Goal: Transaction & Acquisition: Purchase product/service

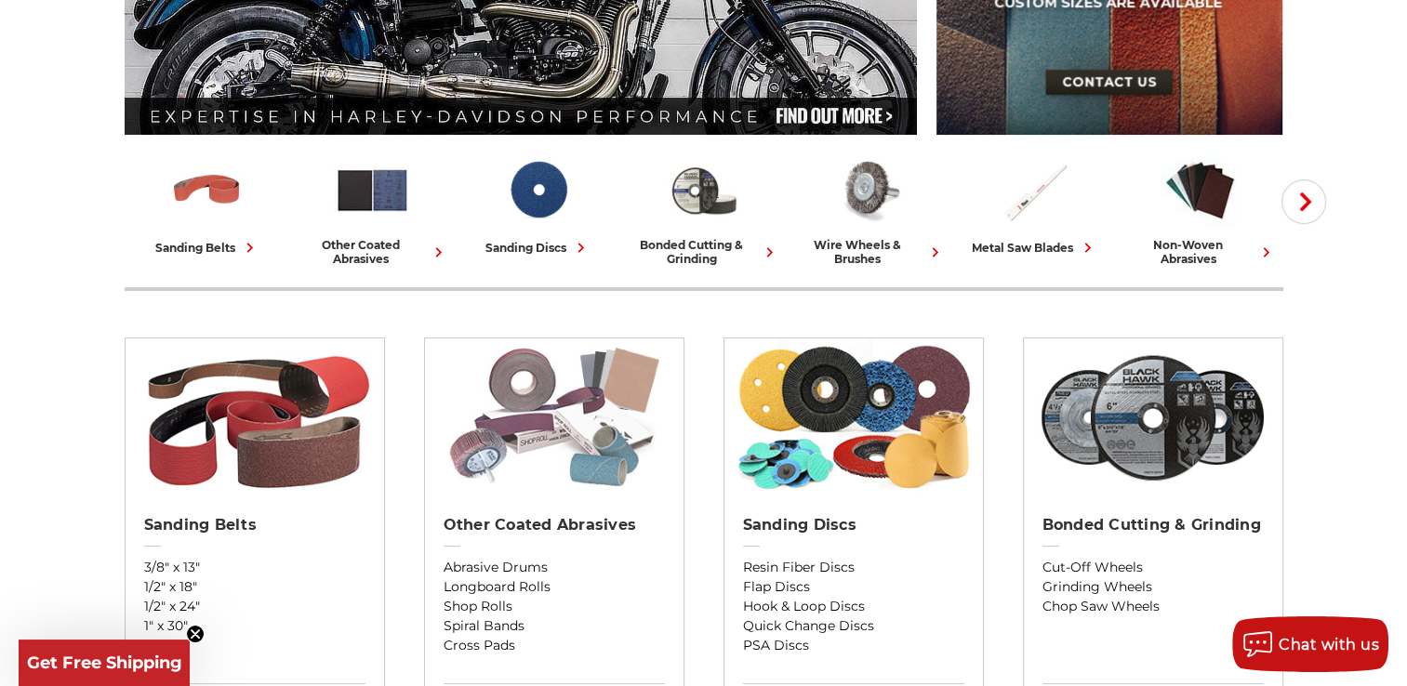
scroll to position [465, 0]
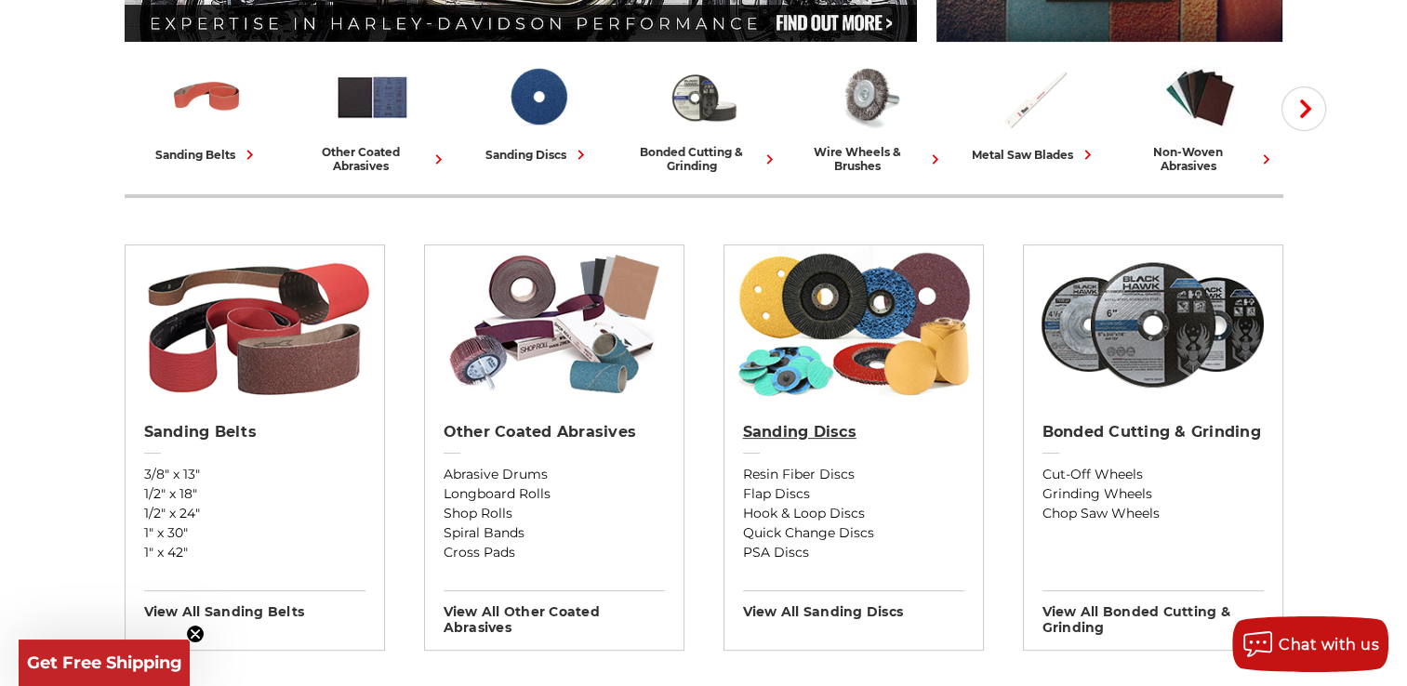
click at [807, 437] on h2 "Sanding Discs" at bounding box center [853, 432] width 221 height 19
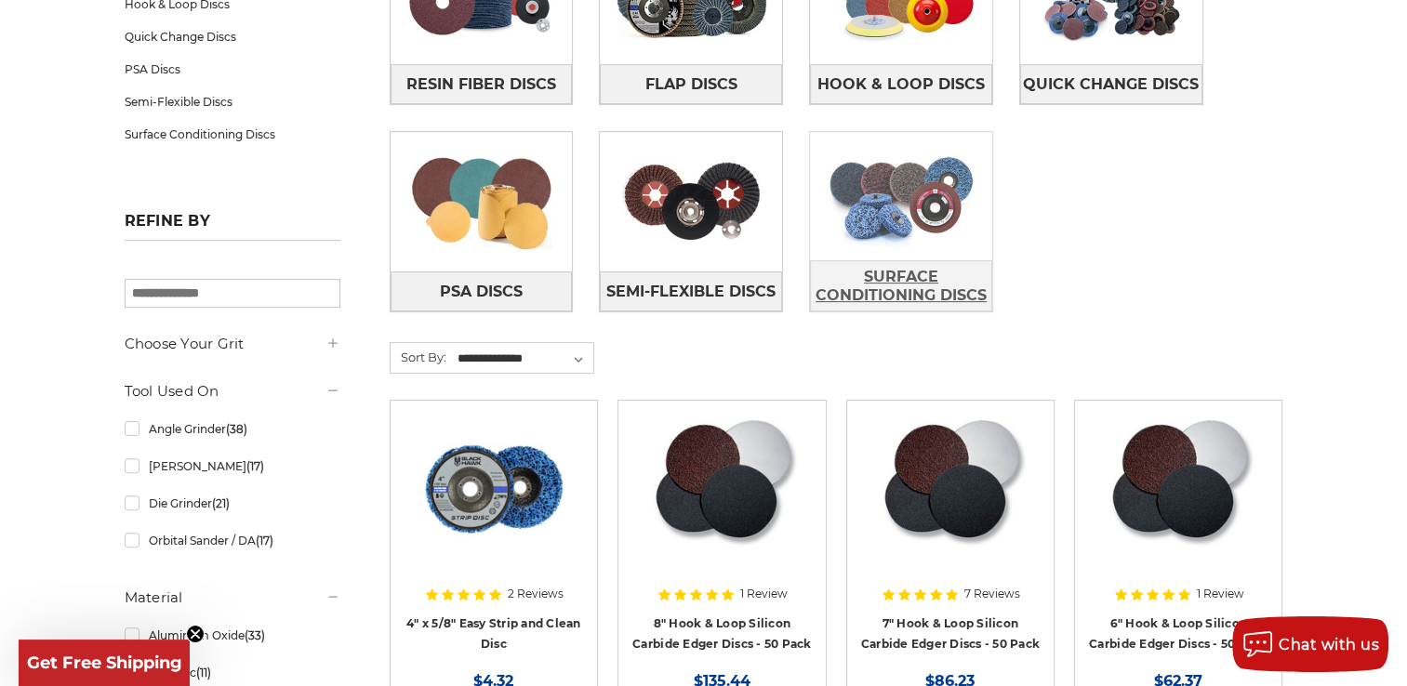
scroll to position [465, 0]
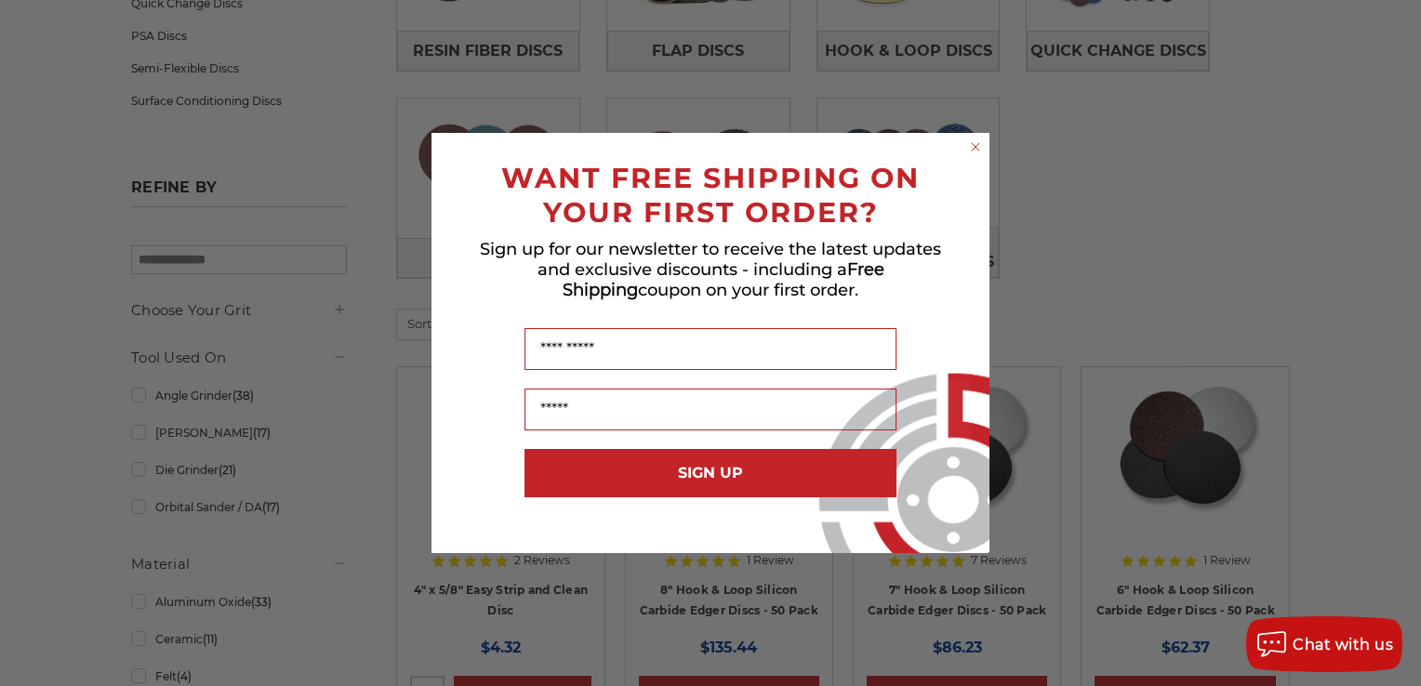
click at [973, 150] on icon "Close dialog" at bounding box center [975, 146] width 7 height 7
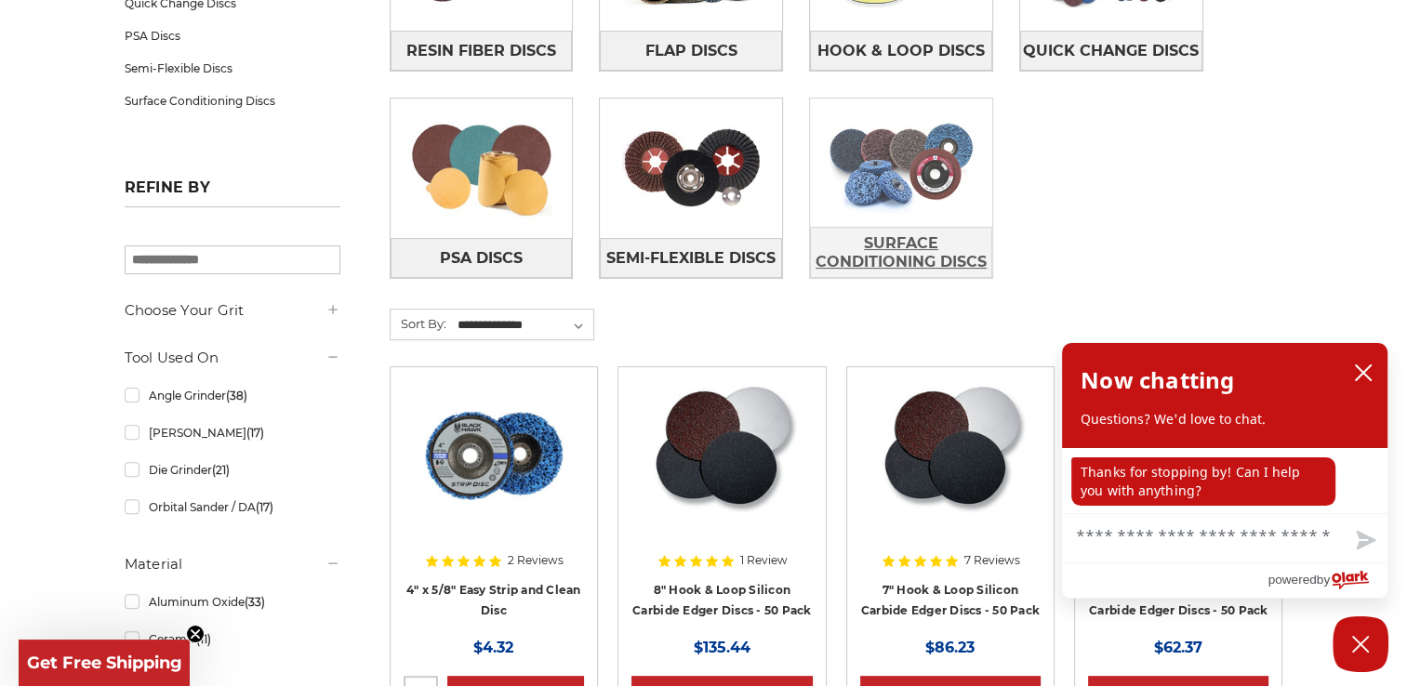
click at [913, 255] on span "Surface Conditioning Discs" at bounding box center [901, 253] width 180 height 50
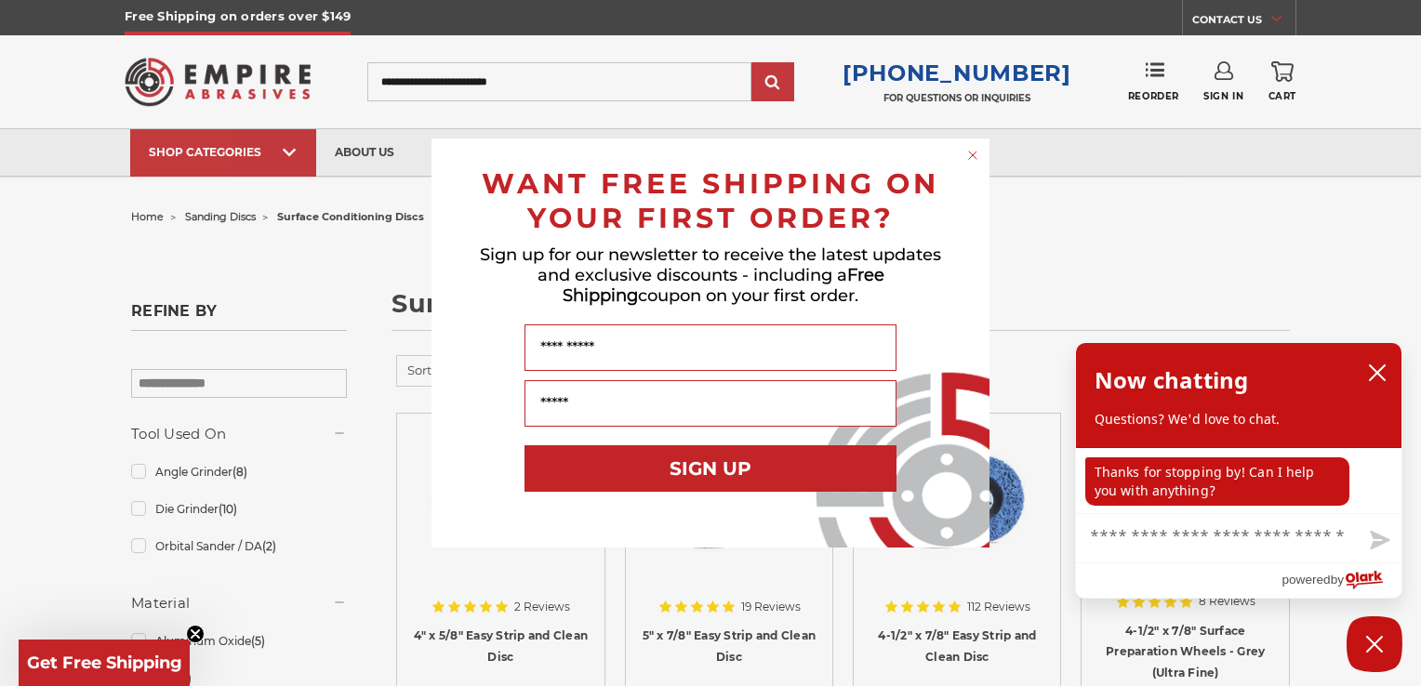
click at [971, 154] on icon "Close dialog" at bounding box center [972, 155] width 7 height 7
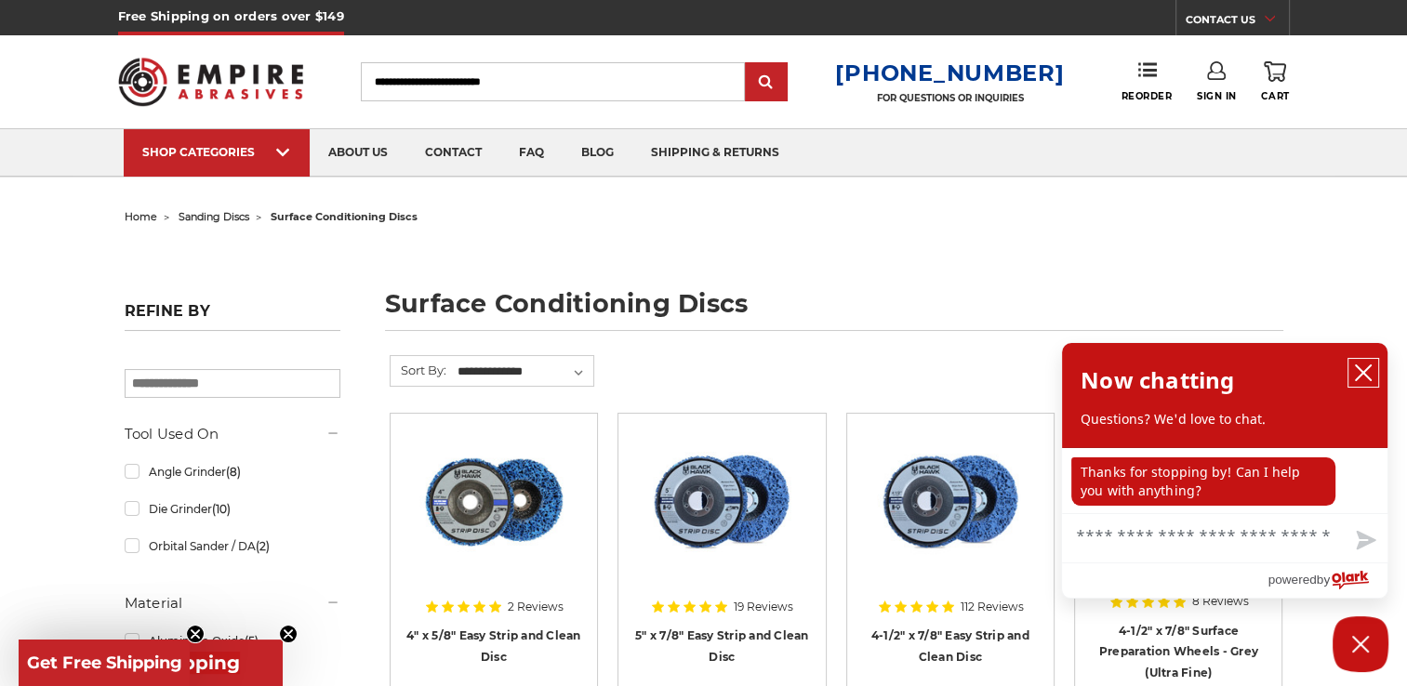
click at [1356, 373] on icon "close chatbox" at bounding box center [1363, 373] width 19 height 19
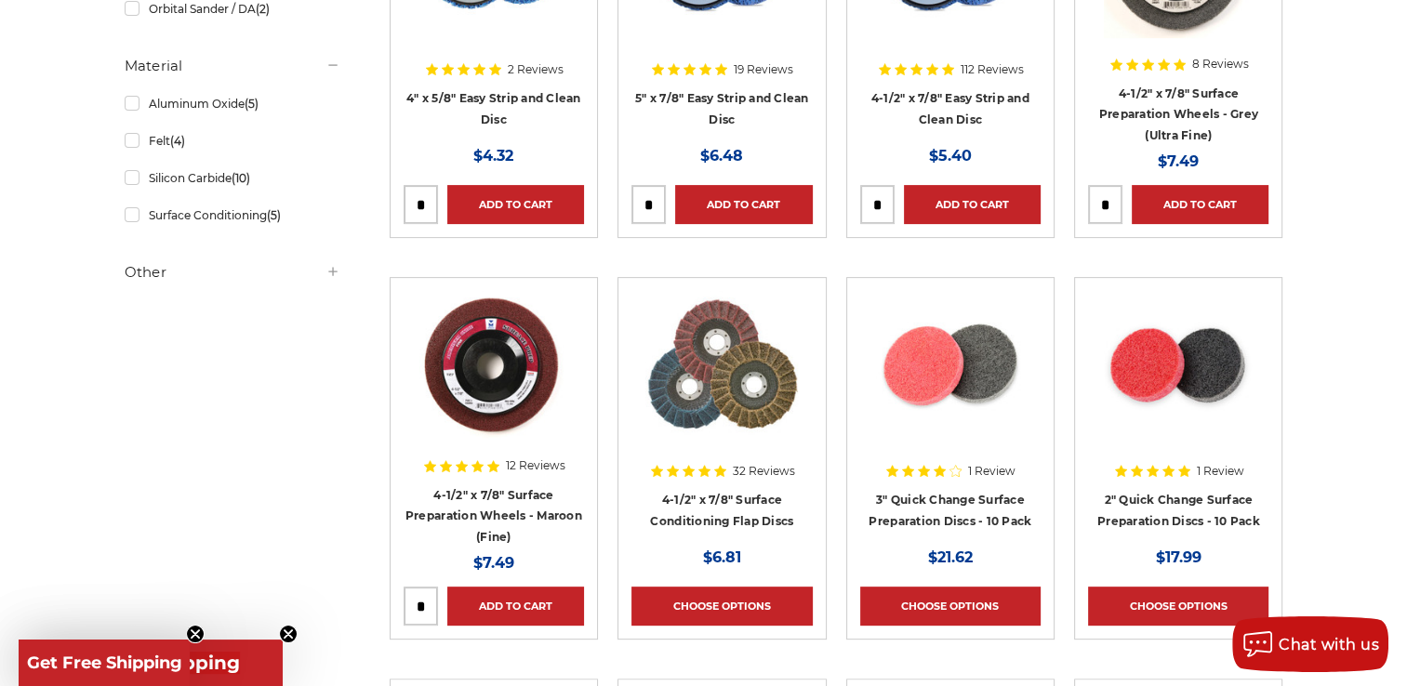
scroll to position [558, 0]
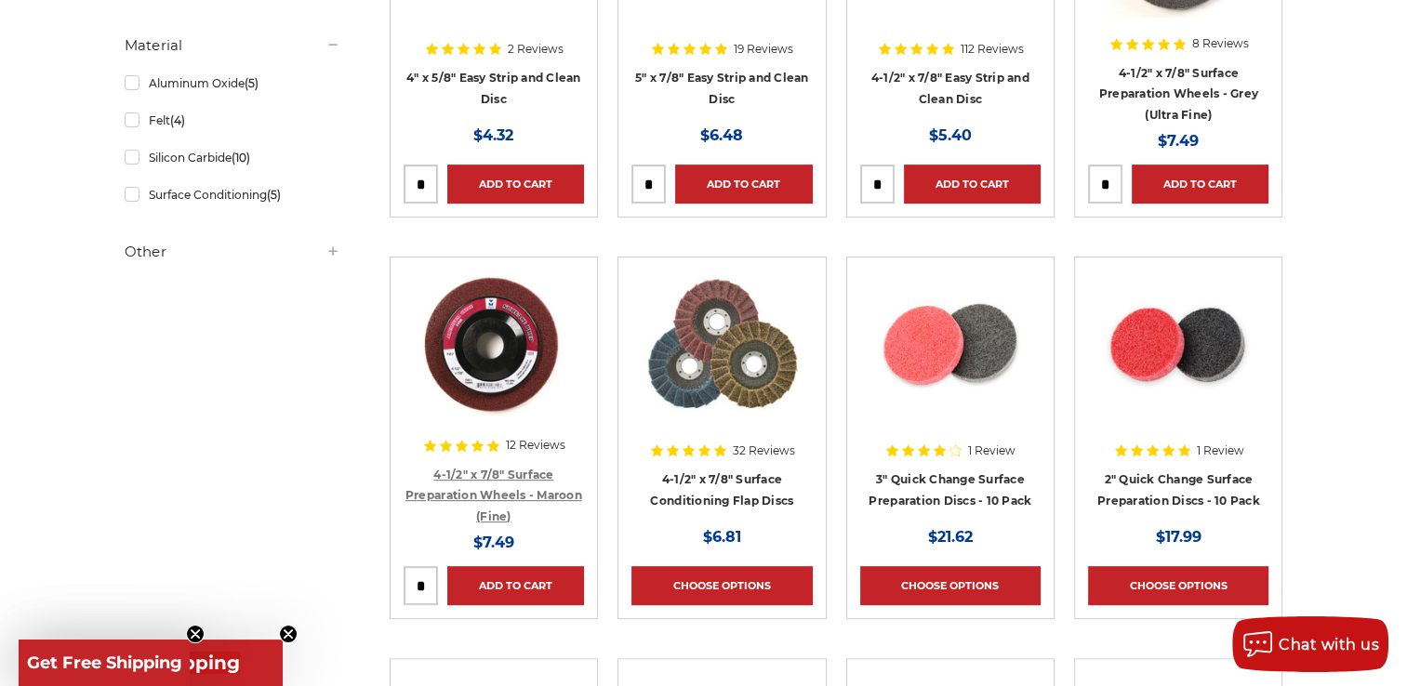
click at [510, 495] on link "4-1/2" x 7/8" Surface Preparation Wheels - Maroon (Fine)" at bounding box center [493, 496] width 177 height 56
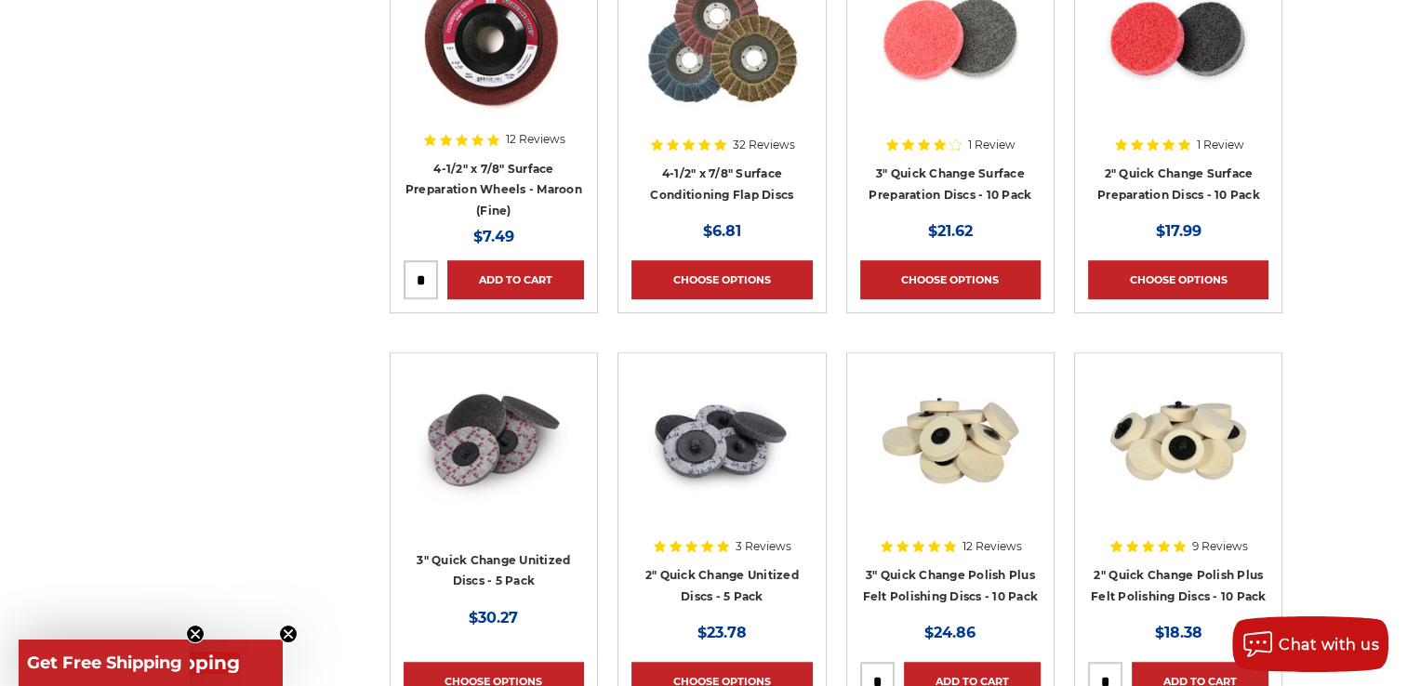
scroll to position [651, 0]
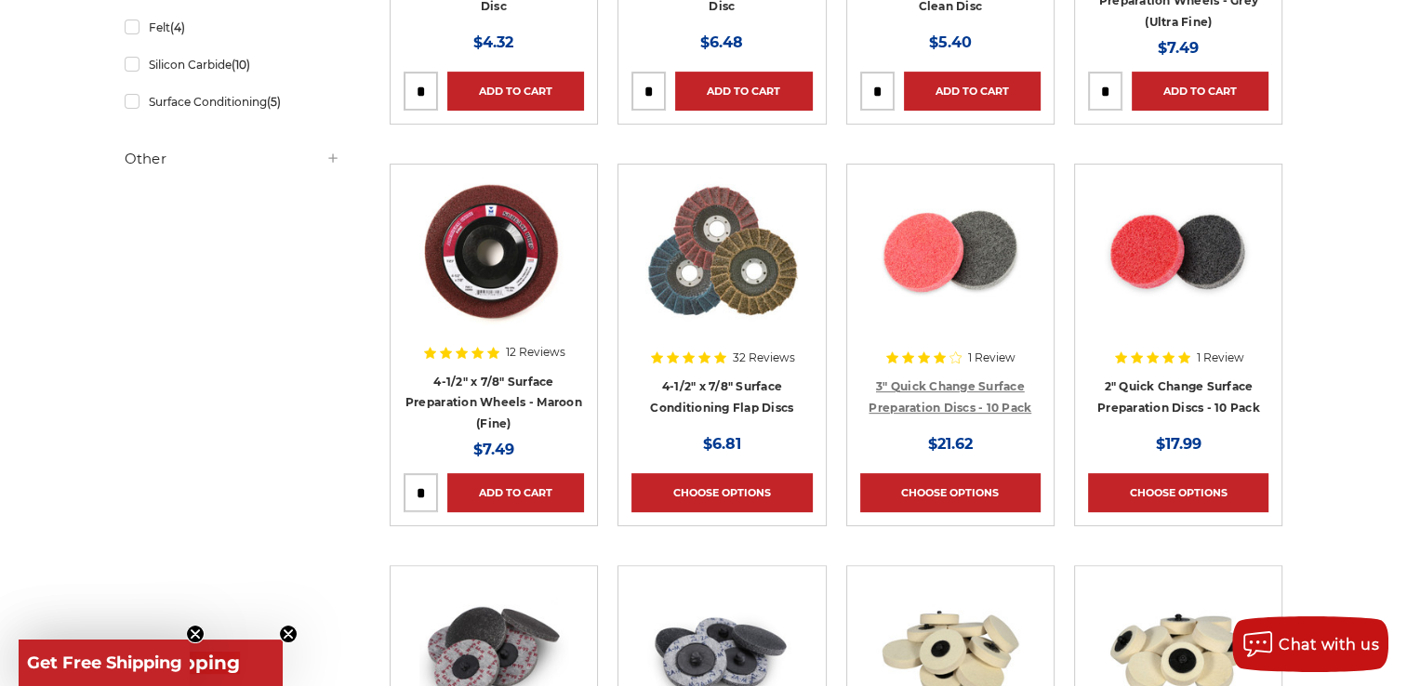
click at [941, 398] on link "3" Quick Change Surface Preparation Discs - 10 Pack" at bounding box center [949, 396] width 163 height 35
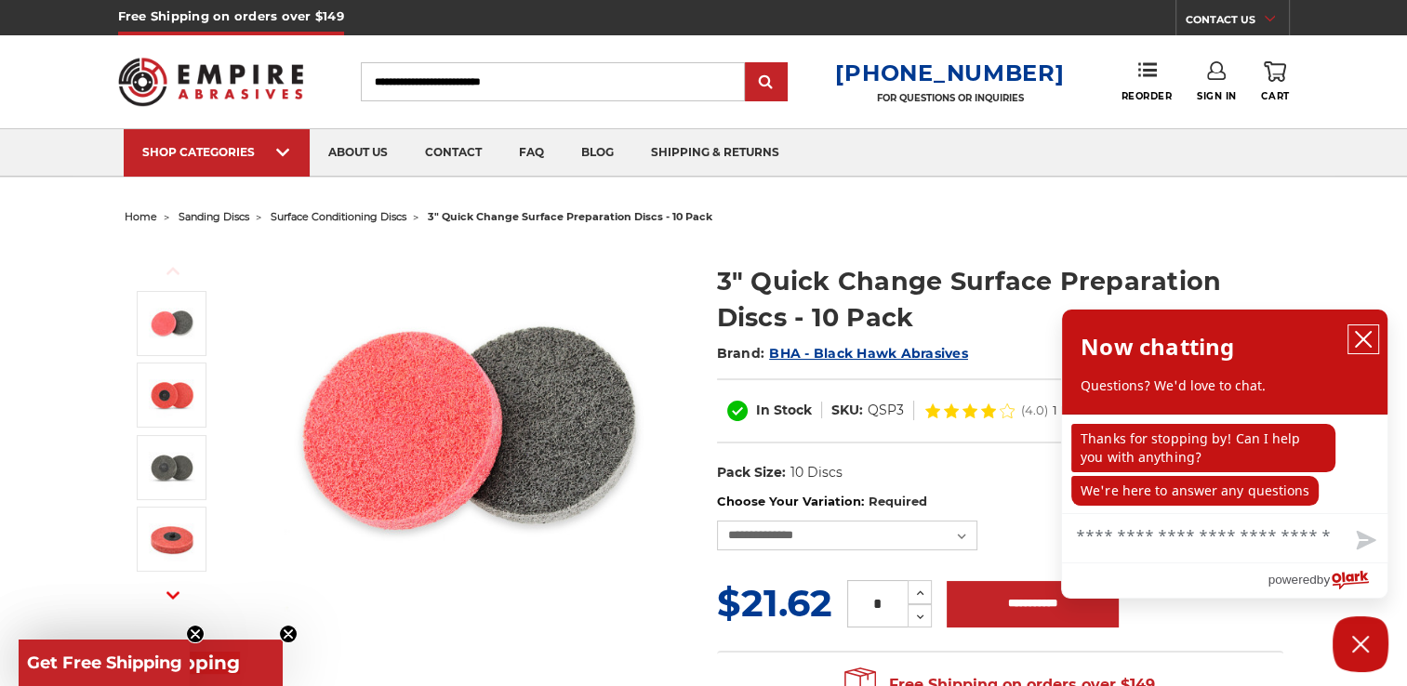
drag, startPoint x: 1362, startPoint y: 344, endPoint x: 1320, endPoint y: 379, distance: 54.8
click at [1363, 344] on icon "close chatbox" at bounding box center [1363, 339] width 19 height 19
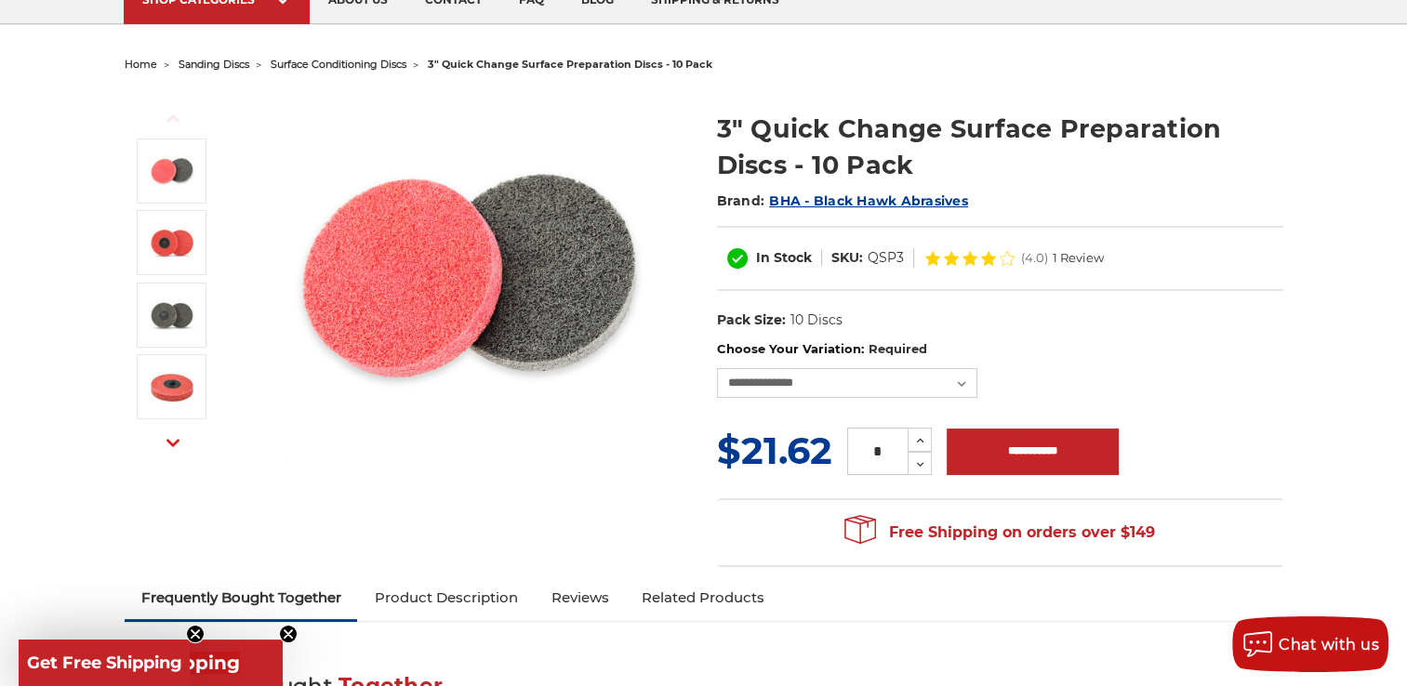
scroll to position [279, 0]
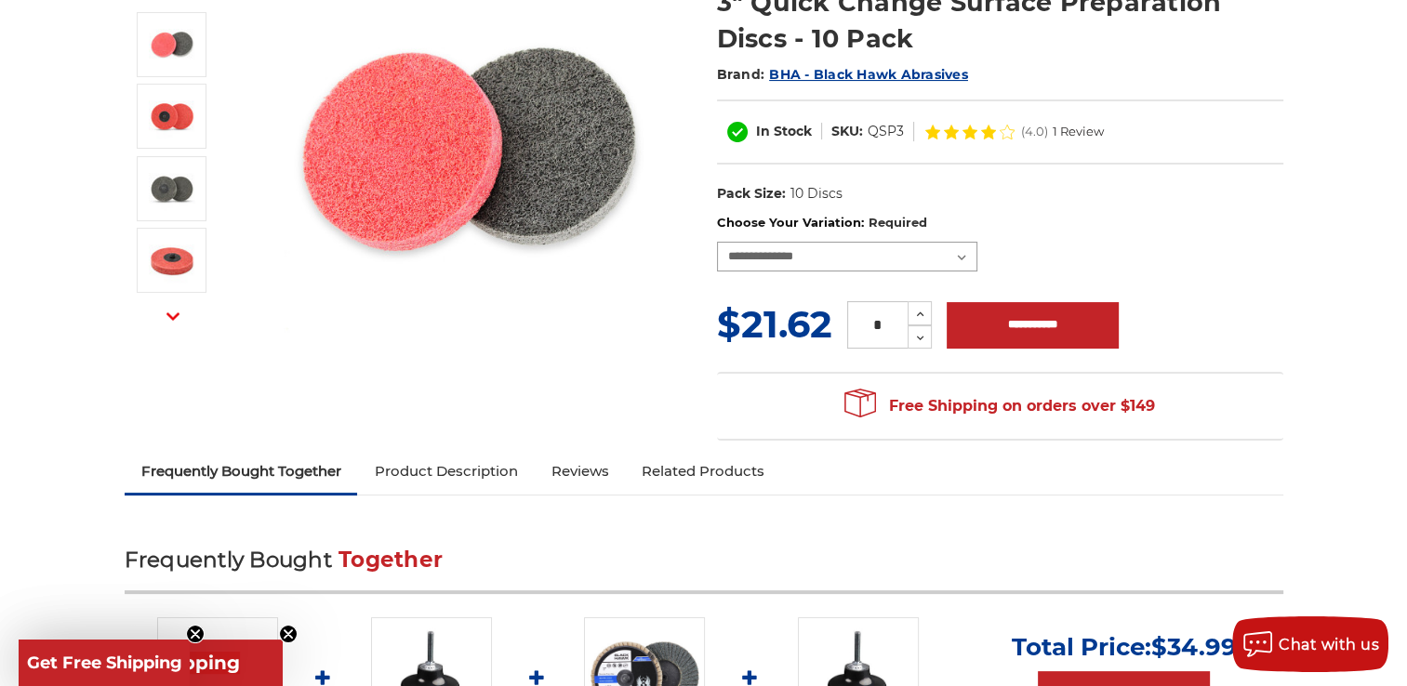
click at [969, 255] on select "**********" at bounding box center [847, 257] width 260 height 30
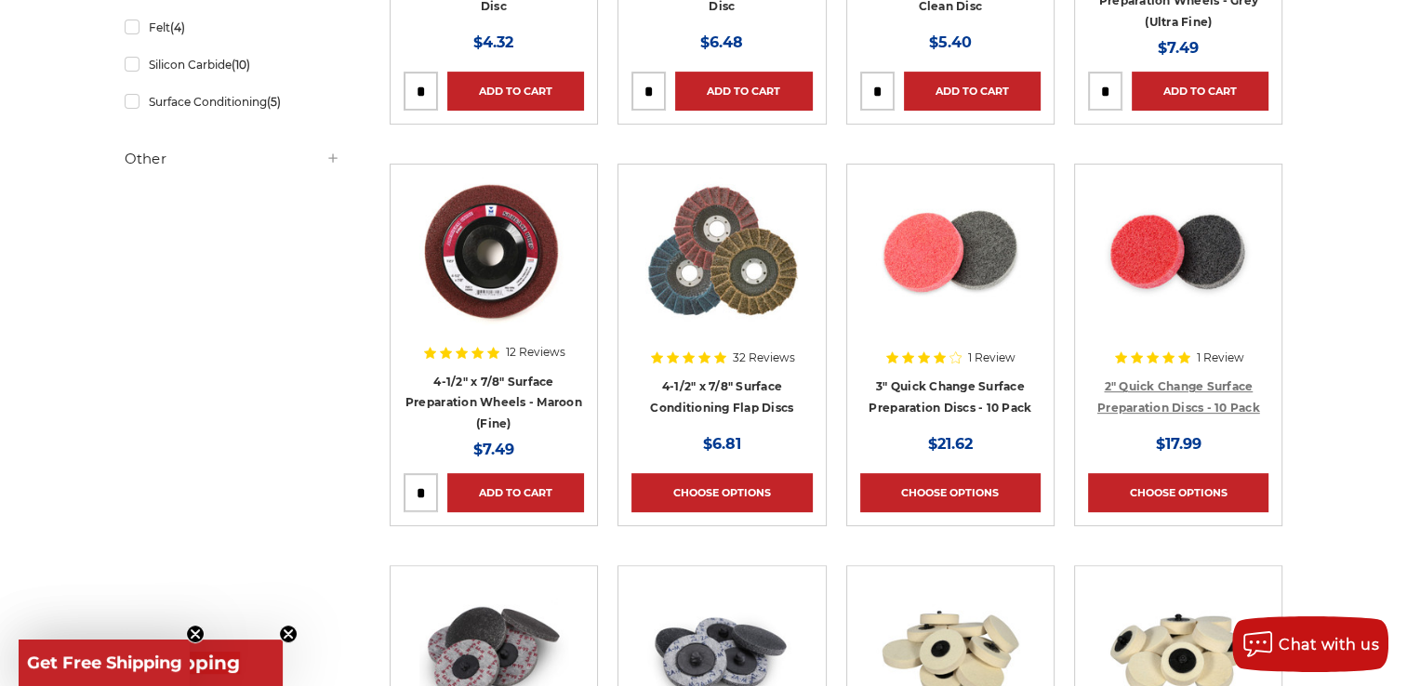
drag, startPoint x: 1175, startPoint y: 395, endPoint x: 1173, endPoint y: 384, distance: 11.5
click at [1175, 395] on h4 "2" Quick Change Surface Preparation Discs - 10 Pack" at bounding box center [1178, 402] width 180 height 52
click at [1159, 273] on img at bounding box center [1178, 252] width 149 height 149
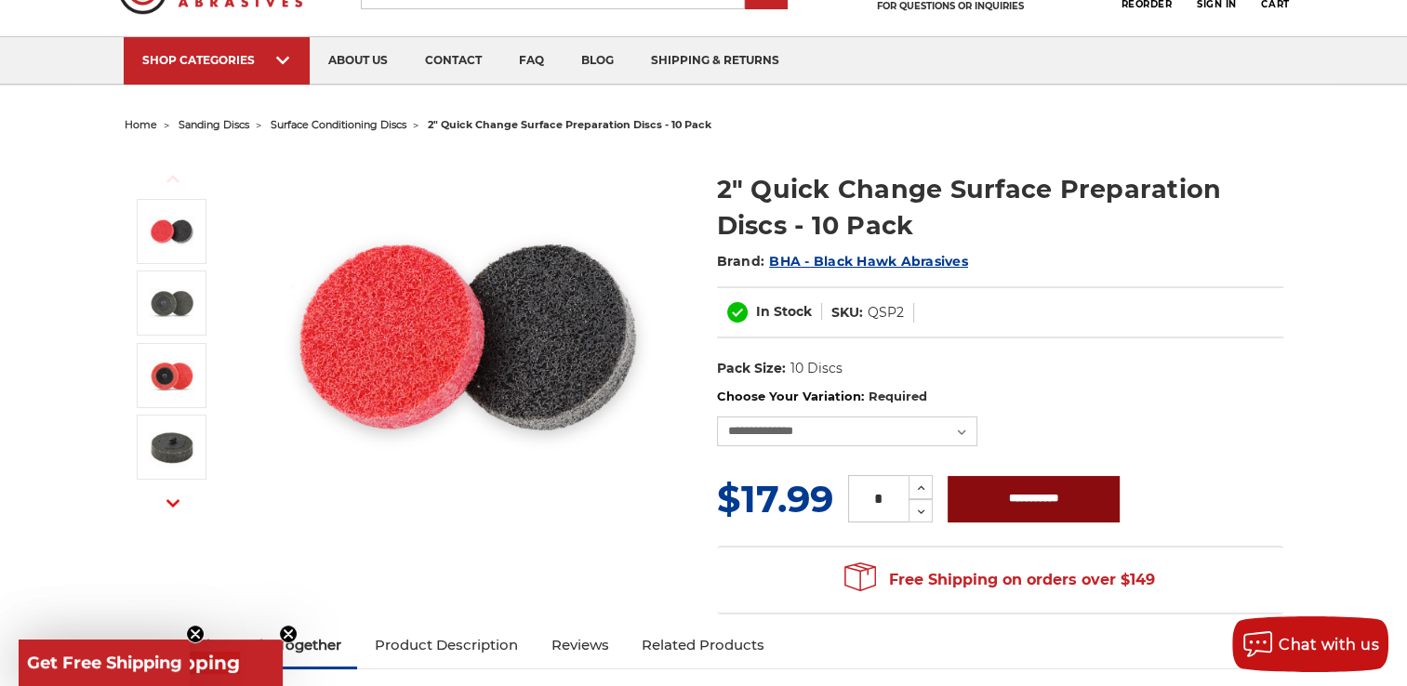
scroll to position [93, 0]
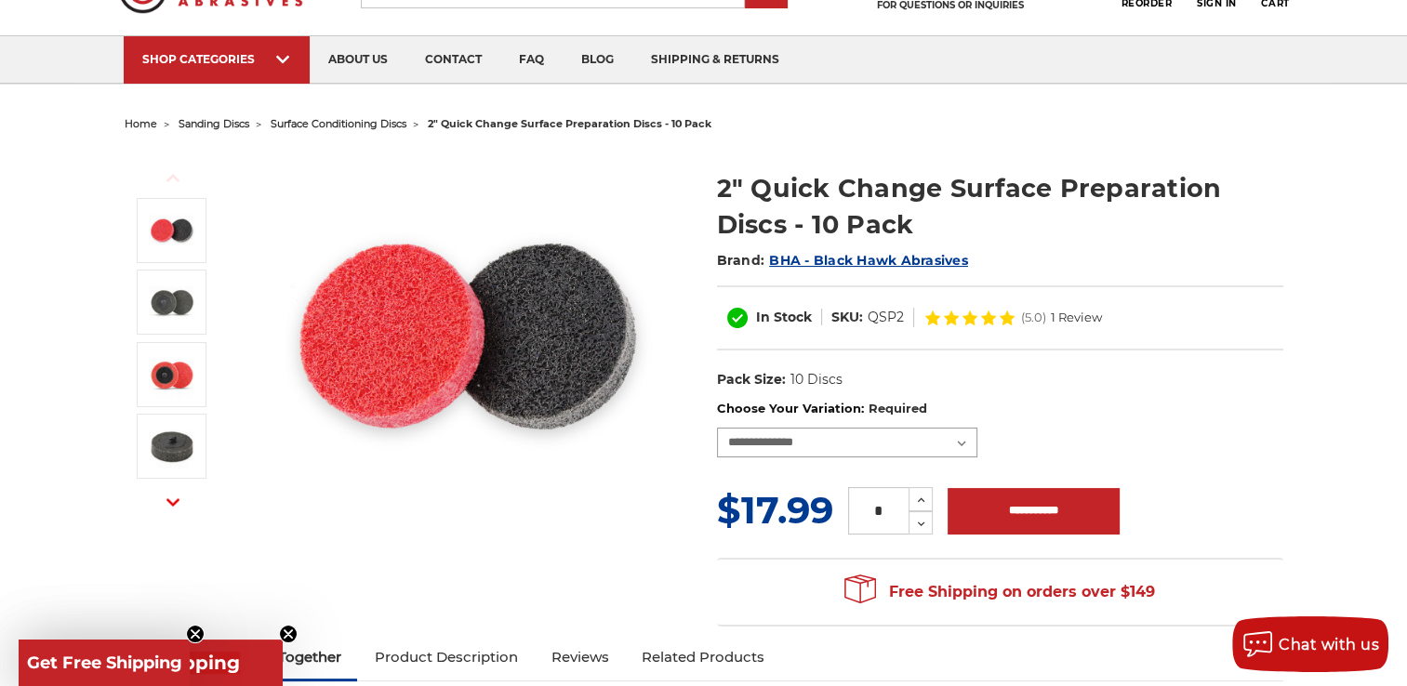
click at [964, 446] on select "**********" at bounding box center [847, 443] width 260 height 30
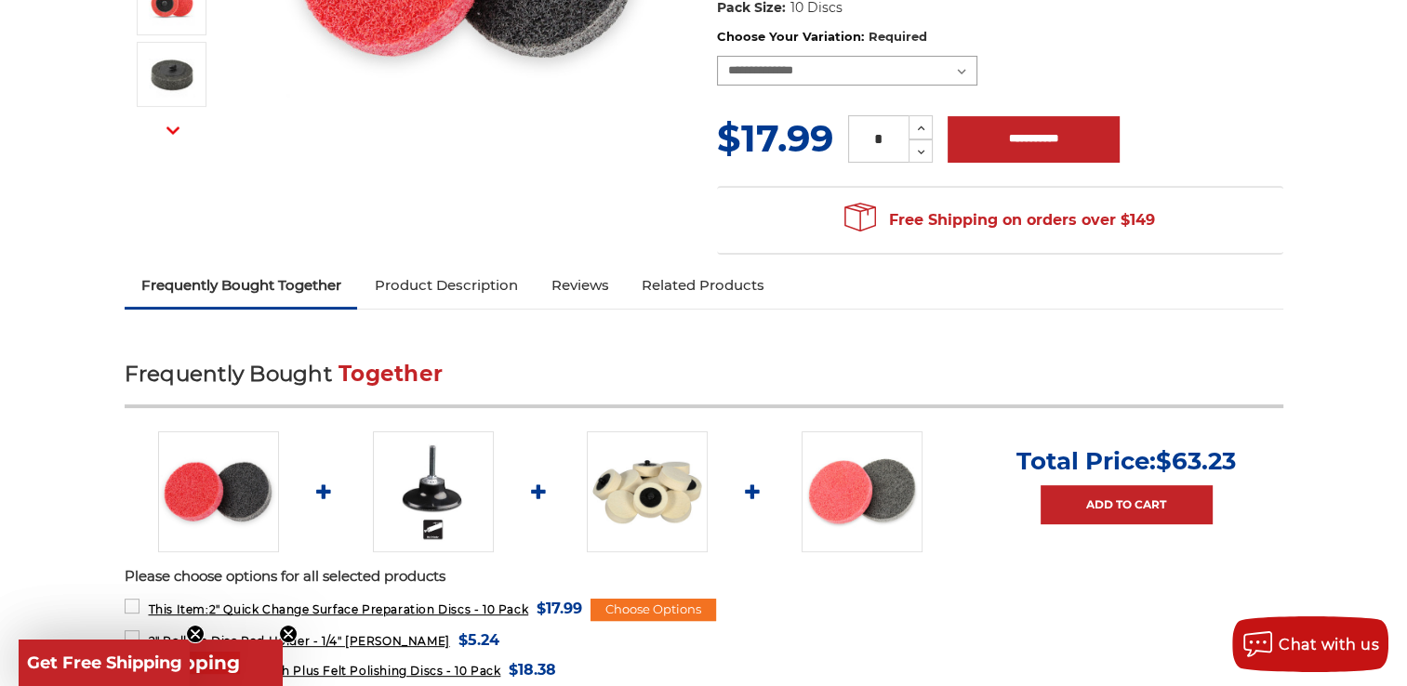
scroll to position [0, 0]
